Goal: Task Accomplishment & Management: Manage account settings

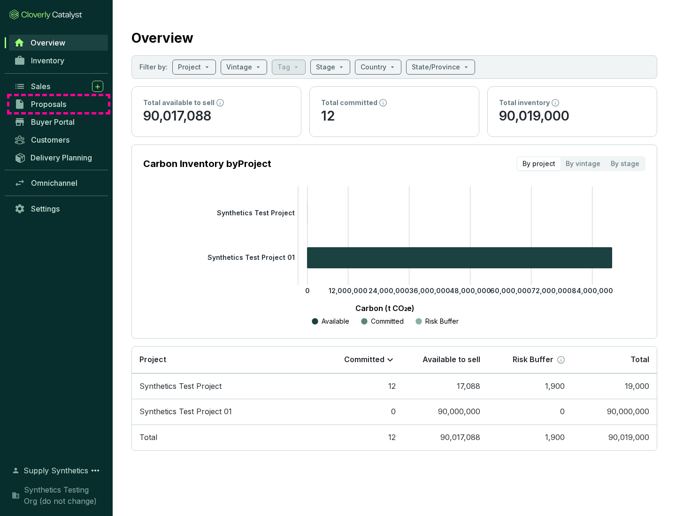
click at [59, 104] on span "Proposals" at bounding box center [48, 104] width 35 height 9
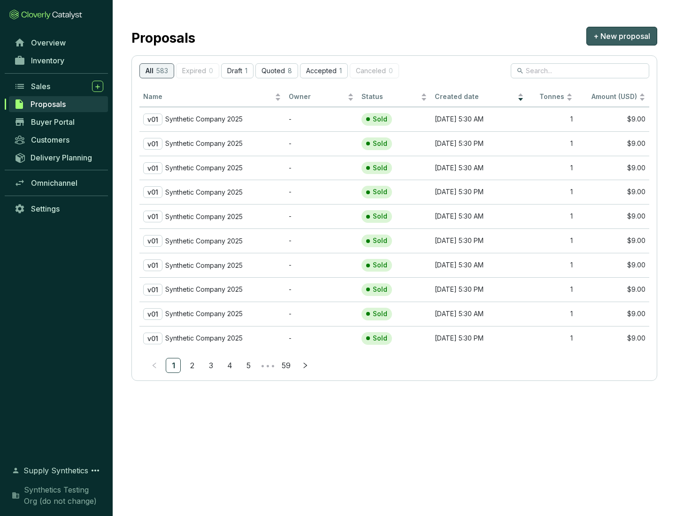
click at [622, 36] on span "+ New proposal" at bounding box center [621, 36] width 57 height 11
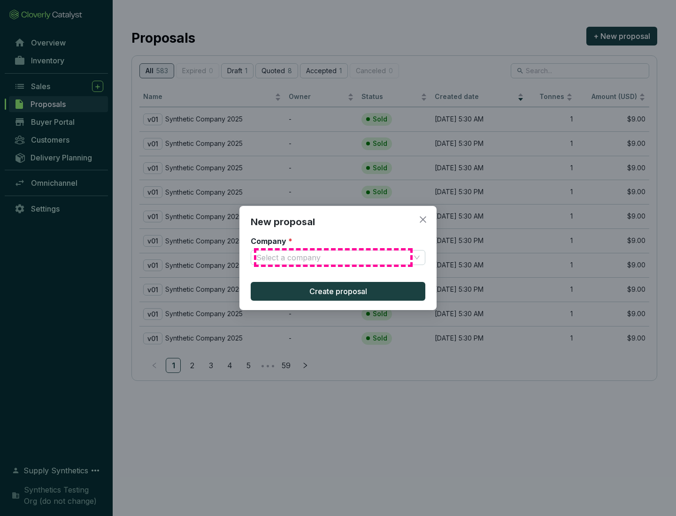
click at [333, 258] on input "Company *" at bounding box center [333, 258] width 154 height 14
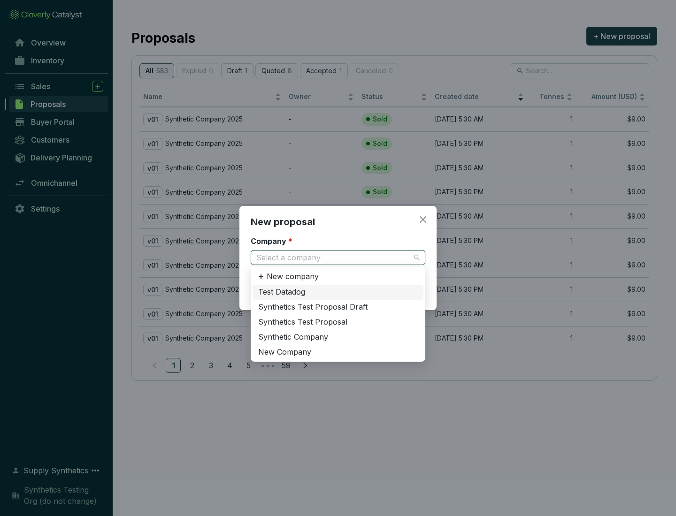
click at [338, 337] on div "Synthetic Company" at bounding box center [338, 337] width 160 height 10
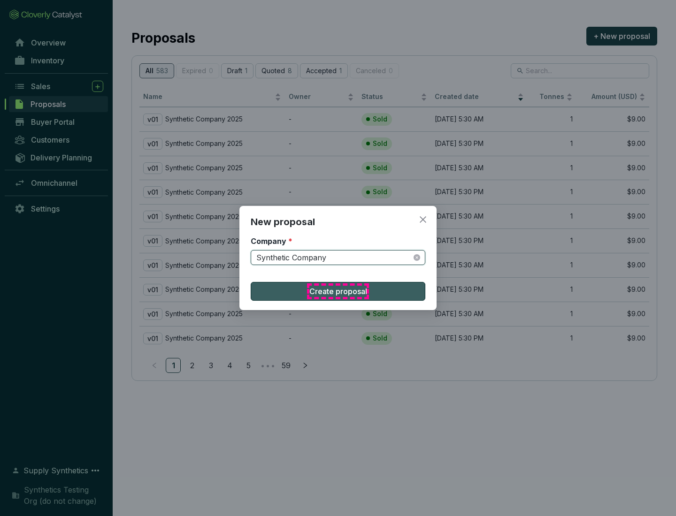
click at [338, 292] on span "Create proposal" at bounding box center [338, 291] width 58 height 11
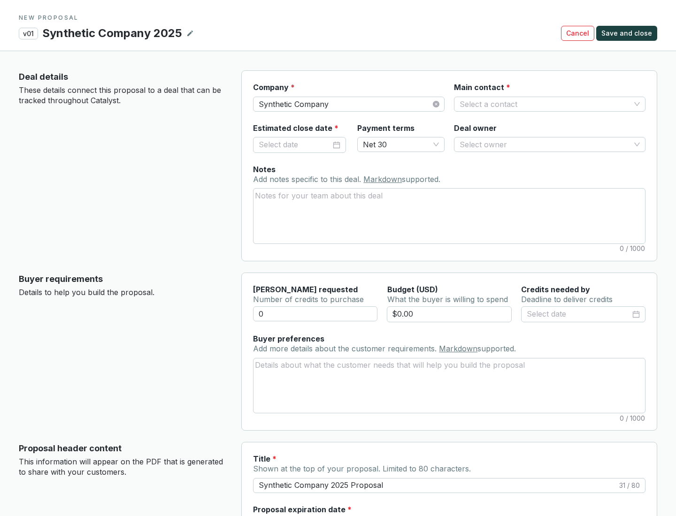
click at [545, 104] on input "Main contact *" at bounding box center [545, 104] width 171 height 14
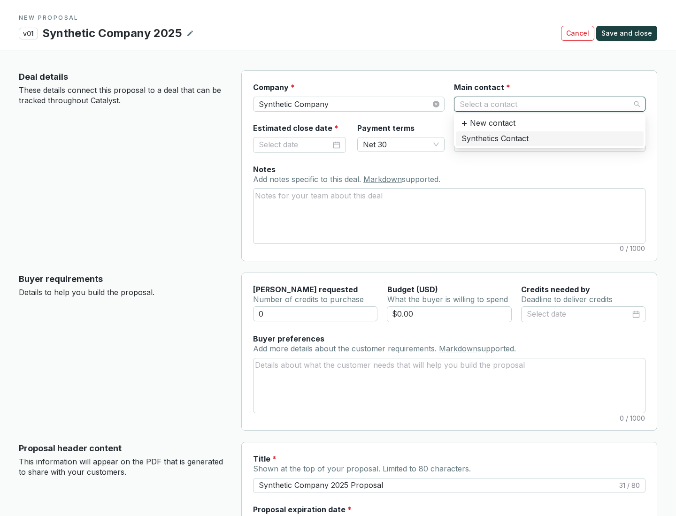
click at [549, 138] on div "Synthetics Contact" at bounding box center [549, 139] width 177 height 10
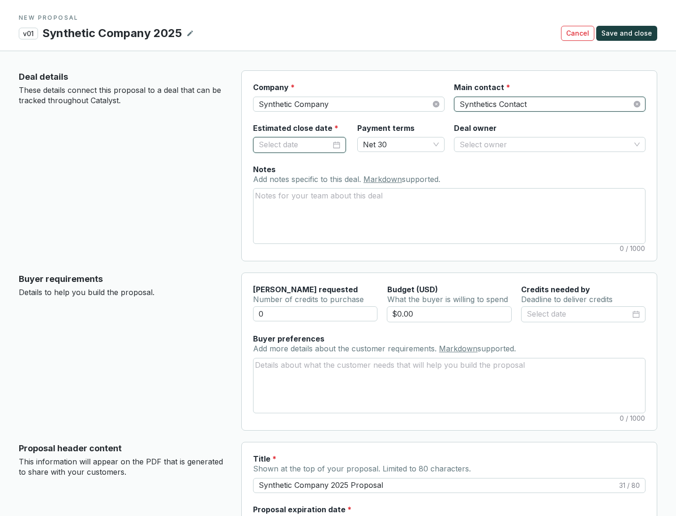
click at [295, 145] on input "Estimated close date *" at bounding box center [295, 145] width 72 height 12
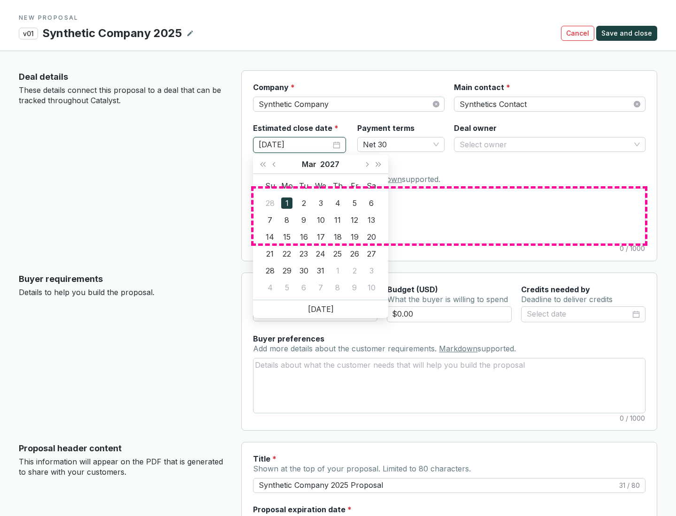
type input "[DATE]"
click at [449, 216] on textarea "Notes Add notes specific to this deal. Markdown supported." at bounding box center [448, 216] width 391 height 54
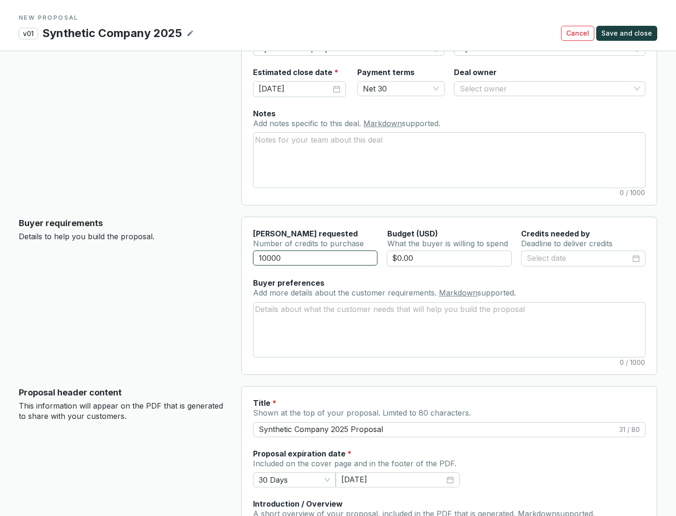
scroll to position [56, 0]
type input "10000"
type input "$0.00"
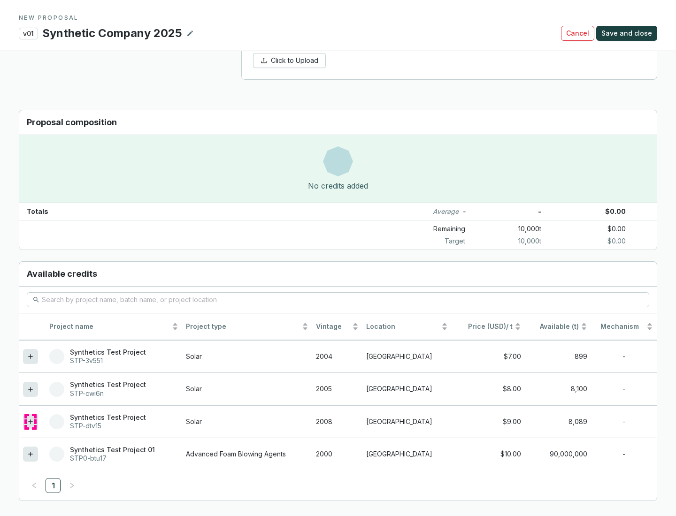
click at [31, 422] on icon at bounding box center [30, 422] width 4 height 4
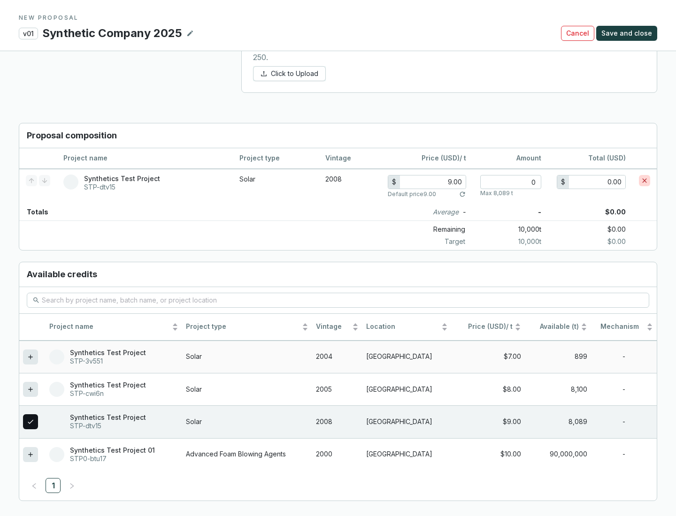
scroll to position [540, 0]
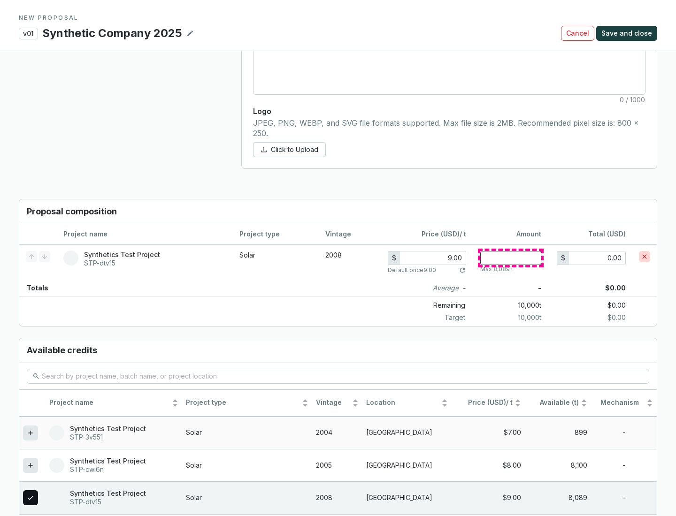
type input "1"
type input "9.00"
type input "1"
click at [628, 33] on span "Save and close" at bounding box center [626, 33] width 51 height 9
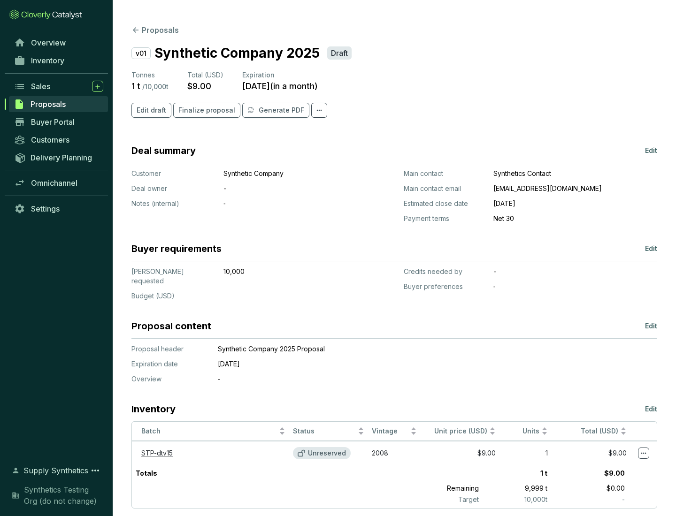
click at [204, 110] on span "Finalize proposal" at bounding box center [206, 110] width 57 height 9
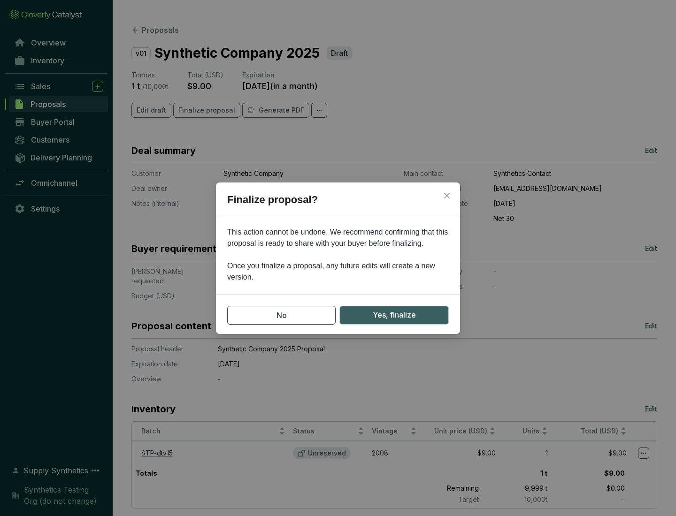
click at [394, 315] on span "Yes, finalize" at bounding box center [394, 315] width 43 height 12
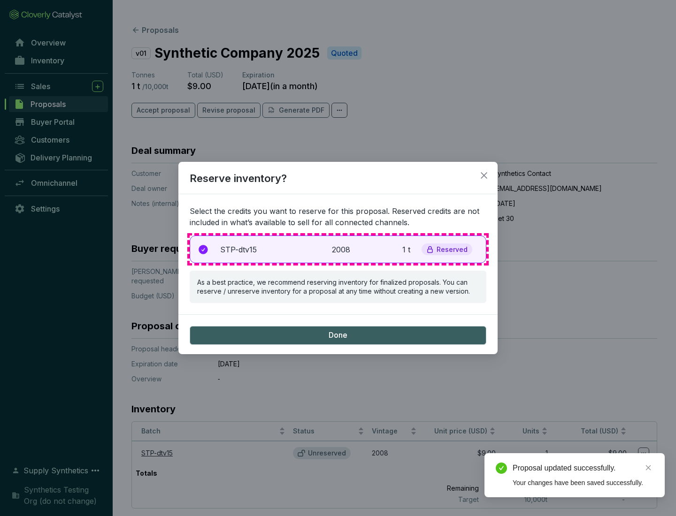
click at [338, 249] on p "2008" at bounding box center [342, 249] width 21 height 11
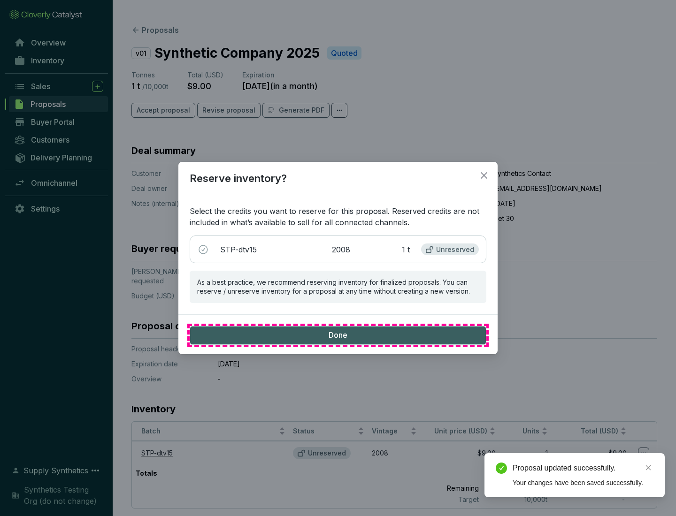
click at [338, 335] on span "Done" at bounding box center [338, 335] width 19 height 10
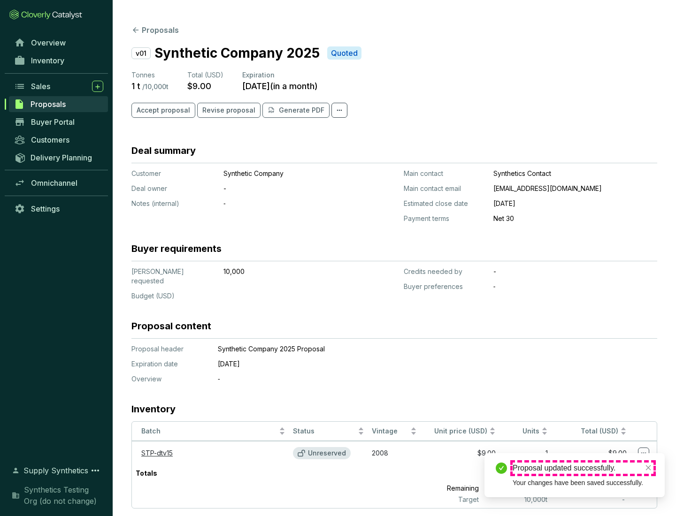
click at [583, 468] on div "Proposal updated successfully." at bounding box center [583, 468] width 141 height 11
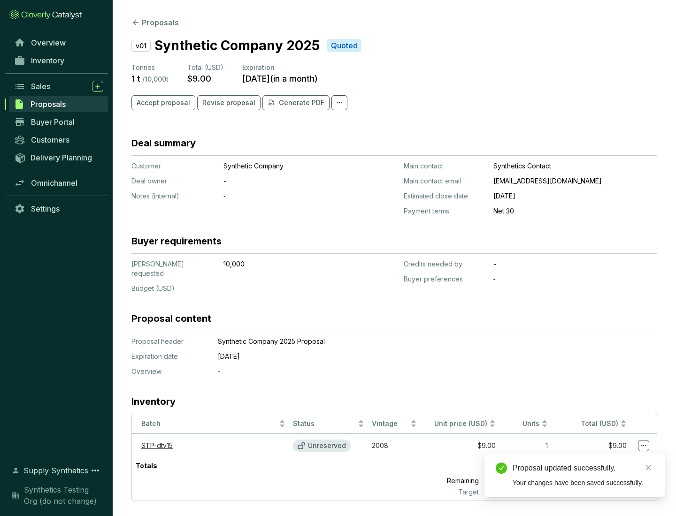
click at [644, 445] on icon at bounding box center [643, 445] width 5 height 1
click at [615, 458] on div "Proposal updated successfully. Your changes have been saved successfully." at bounding box center [574, 475] width 180 height 44
click at [583, 468] on div "Proposal updated successfully." at bounding box center [583, 468] width 141 height 11
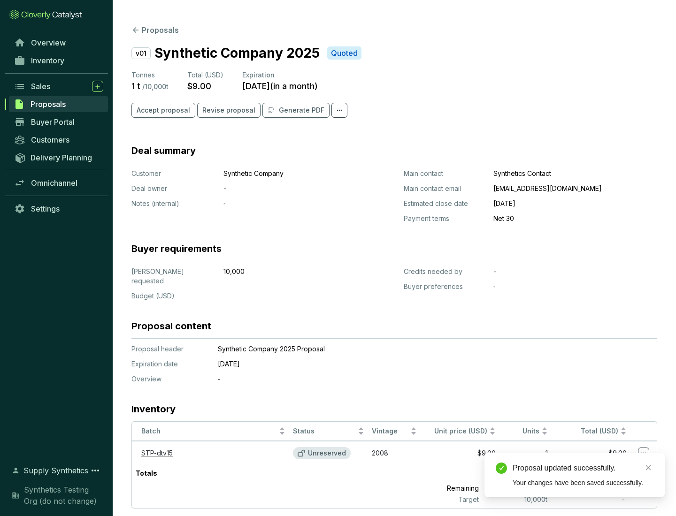
click at [162, 110] on span "Accept proposal" at bounding box center [164, 110] width 54 height 9
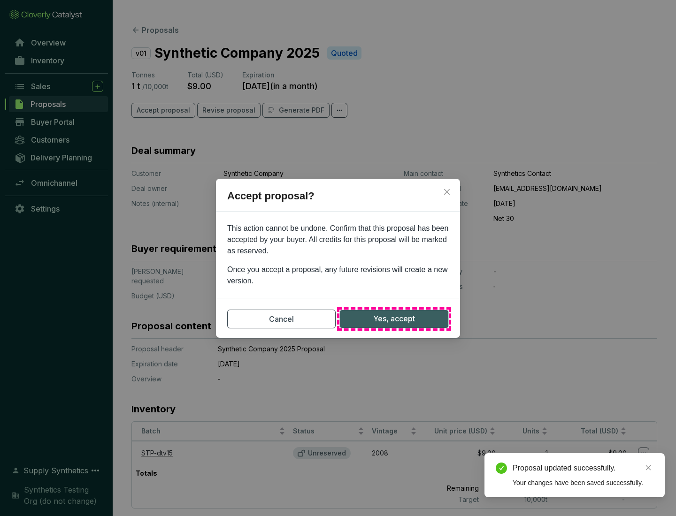
click at [394, 319] on span "Yes, accept" at bounding box center [394, 319] width 42 height 12
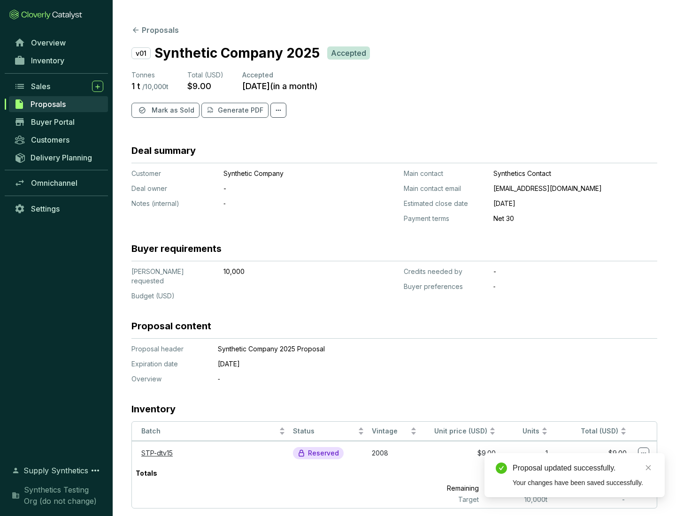
click at [172, 110] on span "Mark as Sold" at bounding box center [173, 110] width 43 height 9
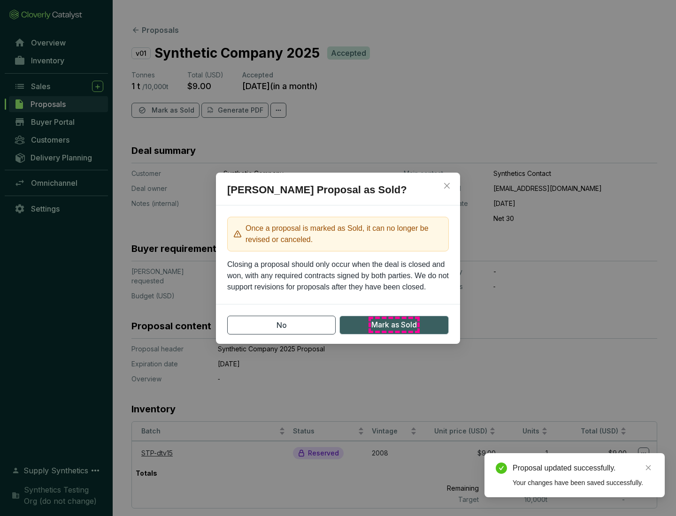
click at [394, 325] on span "Mark as Sold" at bounding box center [394, 325] width 46 height 12
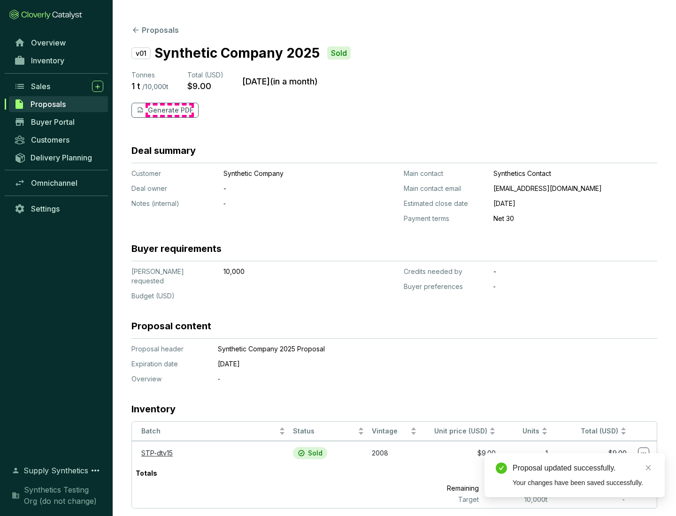
click at [169, 110] on p "Generate PDF" at bounding box center [171, 110] width 46 height 9
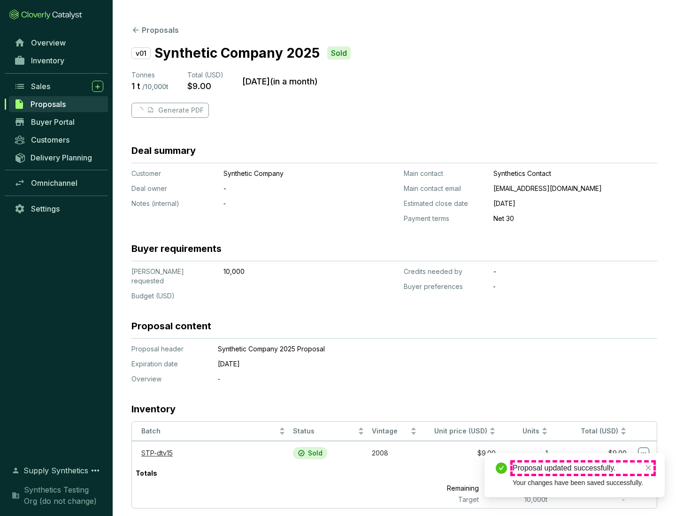
click at [583, 468] on div "Proposal updated successfully." at bounding box center [583, 468] width 141 height 11
